Goal: Find specific page/section: Find specific page/section

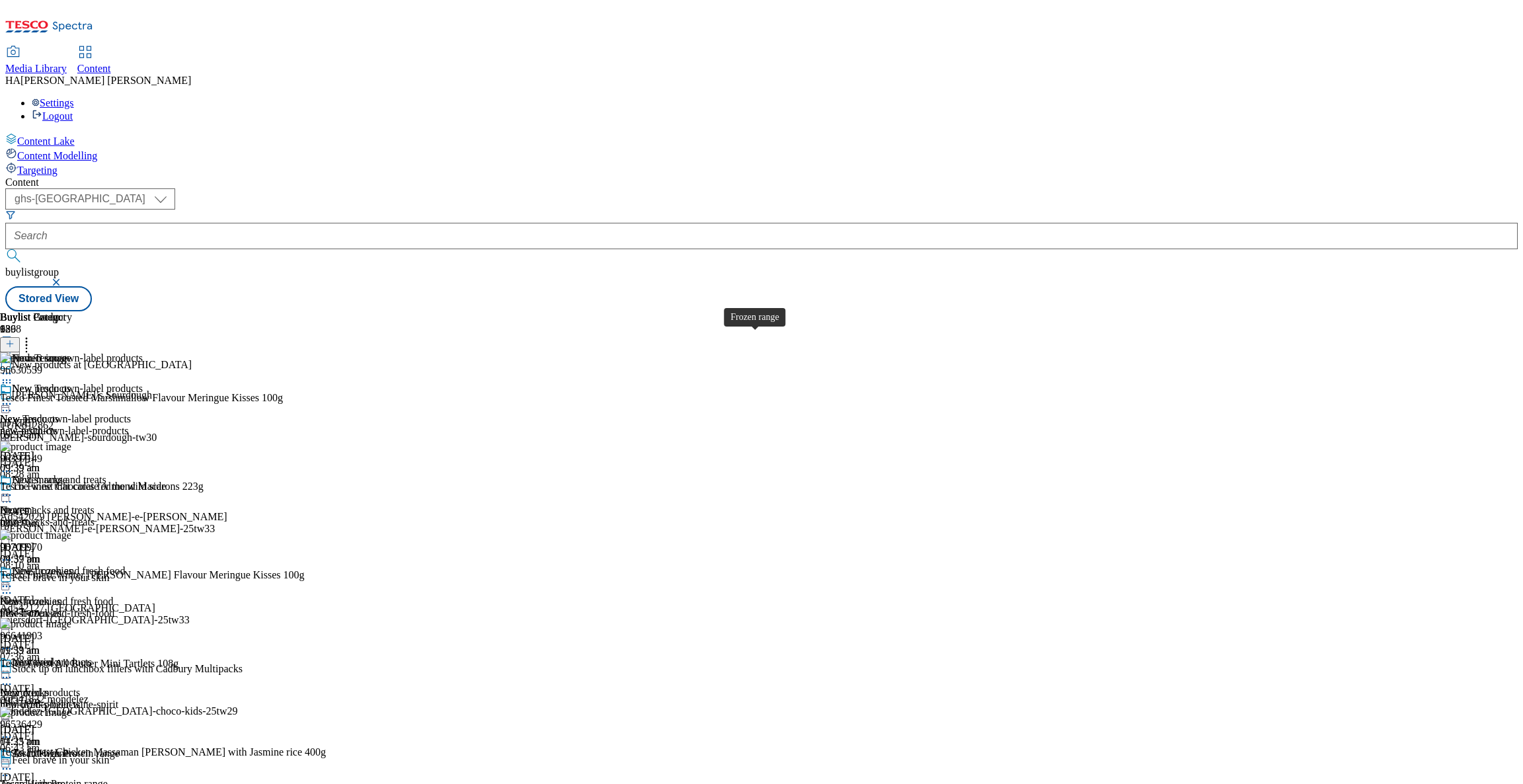
select select "ghs-[GEOGRAPHIC_DATA]"
click at [119, 425] on div "new-products" at bounding box center [59, 431] width 119 height 12
click at [29, 504] on span "Frozen" at bounding box center [15, 510] width 29 height 12
click at [119, 425] on div "new-products" at bounding box center [59, 431] width 119 height 12
click at [119, 474] on div "Frozen range Frozen frozen [DATE] 09:39 am" at bounding box center [59, 519] width 119 height 92
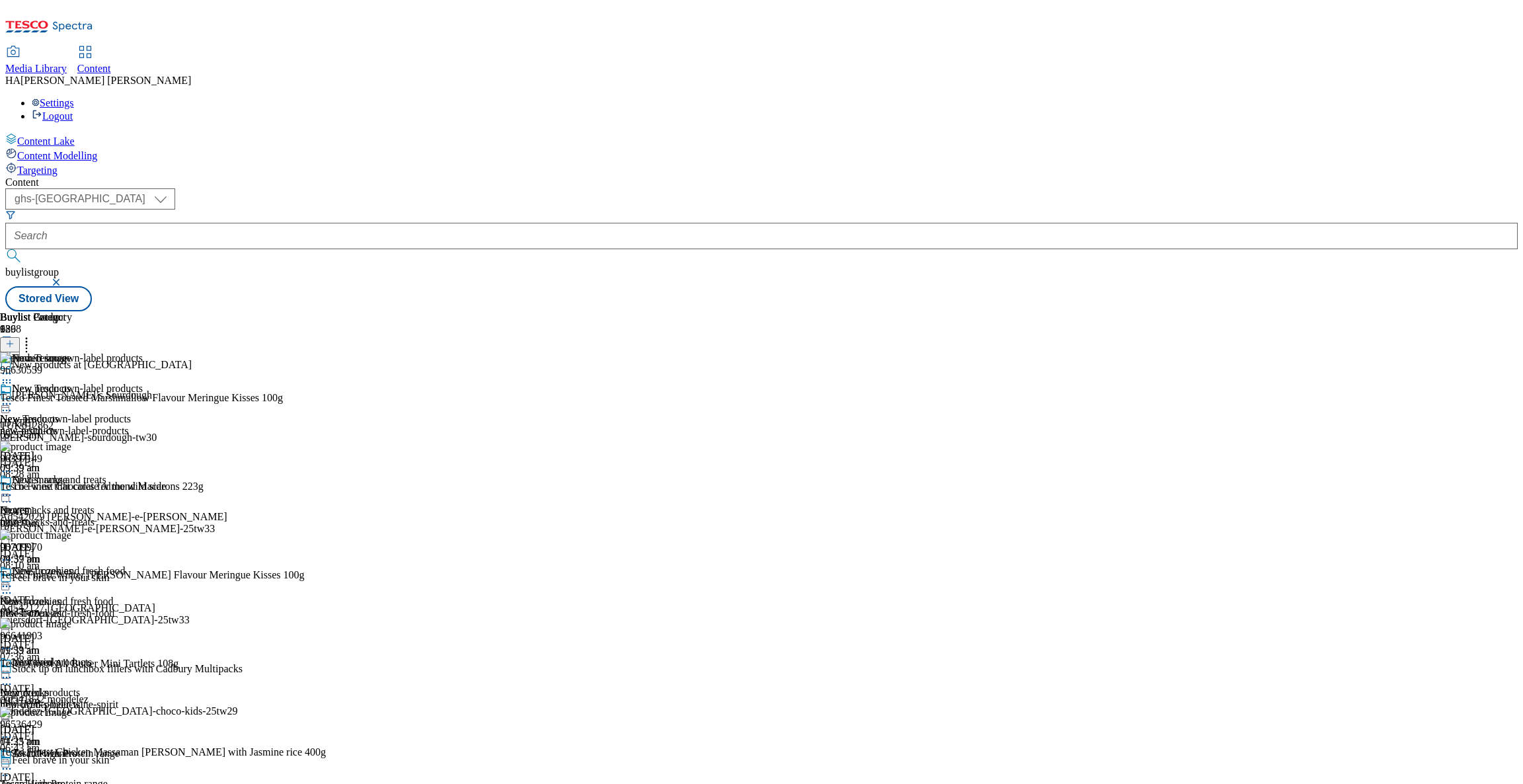
scroll to position [31, 0]
